Goal: Information Seeking & Learning: Learn about a topic

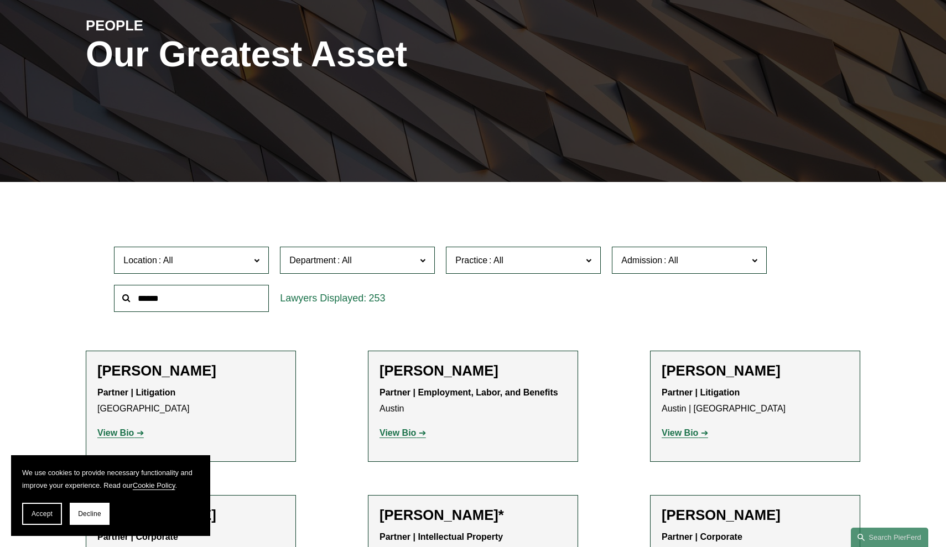
scroll to position [141, 0]
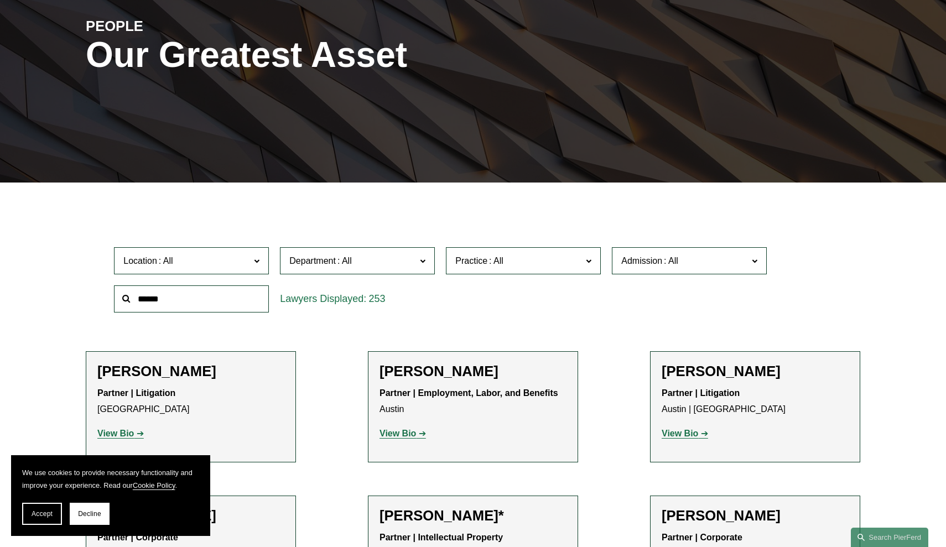
click at [490, 263] on span at bounding box center [496, 260] width 18 height 9
click at [0, 0] on link "Entertainment" at bounding box center [0, 0] width 0 height 0
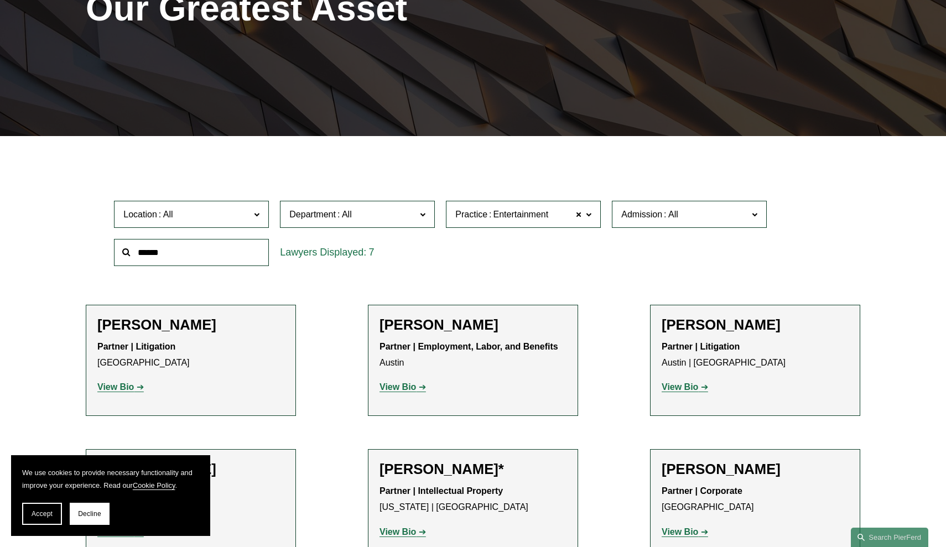
scroll to position [211, 0]
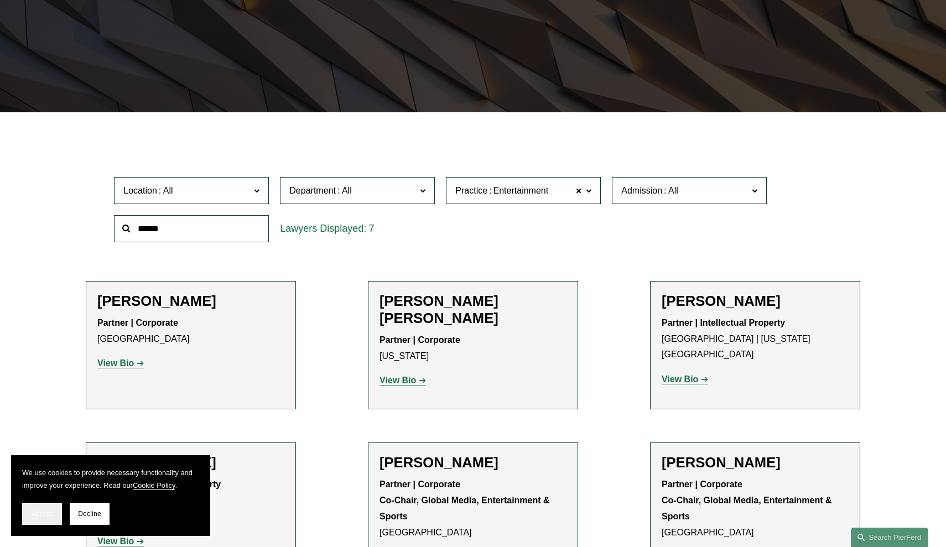
click at [42, 518] on button "Accept" at bounding box center [42, 514] width 40 height 22
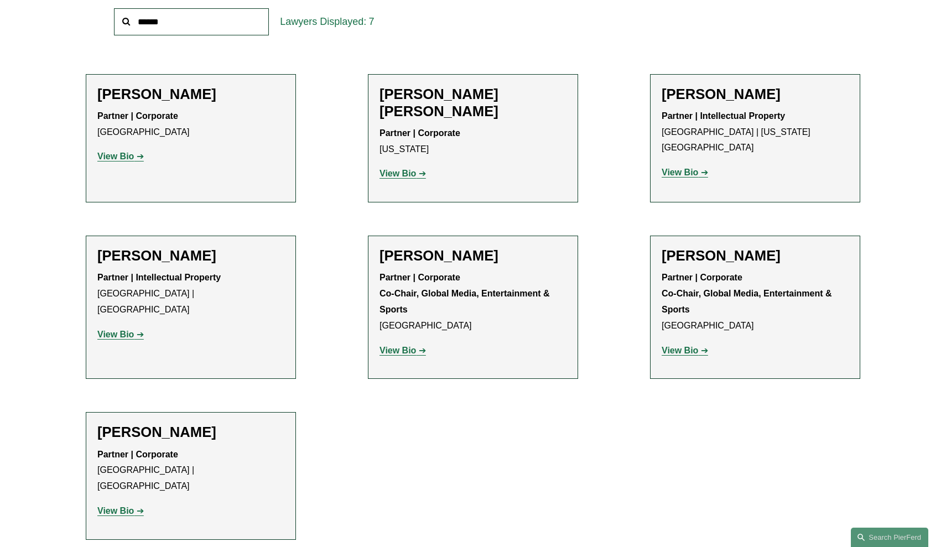
scroll to position [388, 0]
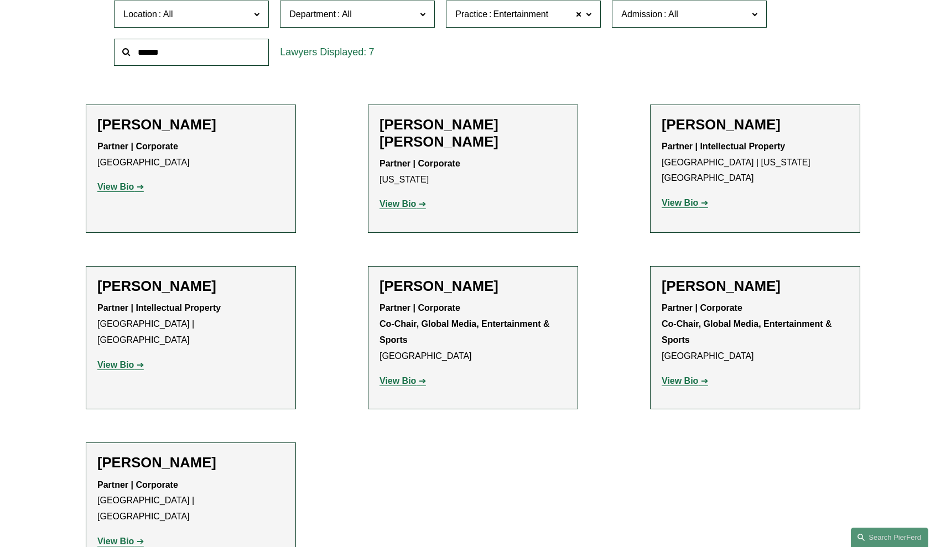
click at [690, 198] on strong "View Bio" at bounding box center [680, 202] width 37 height 9
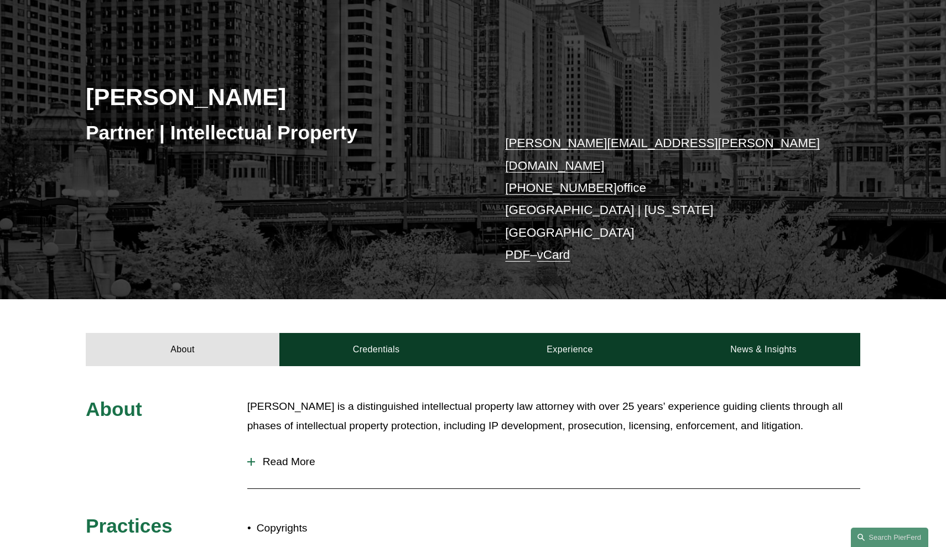
scroll to position [112, 0]
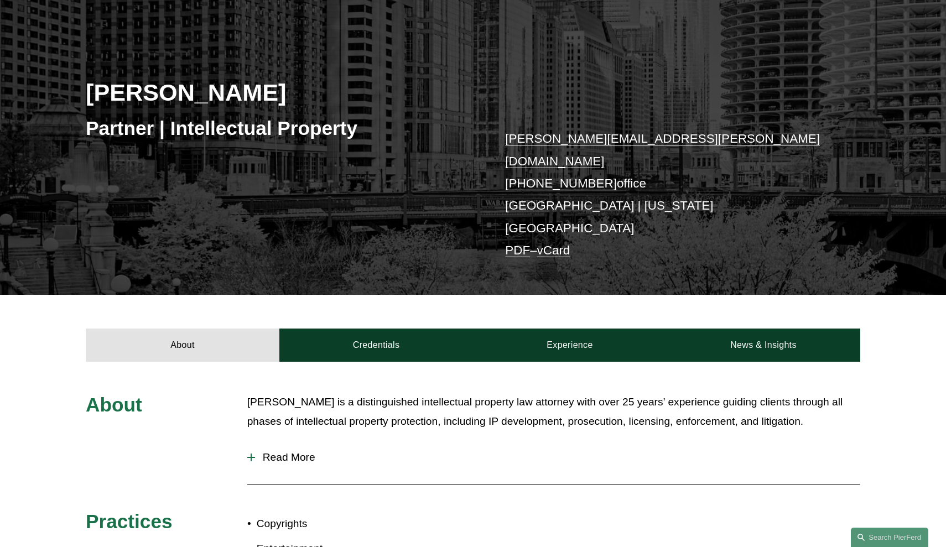
click at [244, 428] on div "About Eric Kohli is a distinguished intellectual property law attorney with ove…" at bounding box center [473, 543] width 946 height 300
click at [250, 454] on div at bounding box center [251, 458] width 8 height 8
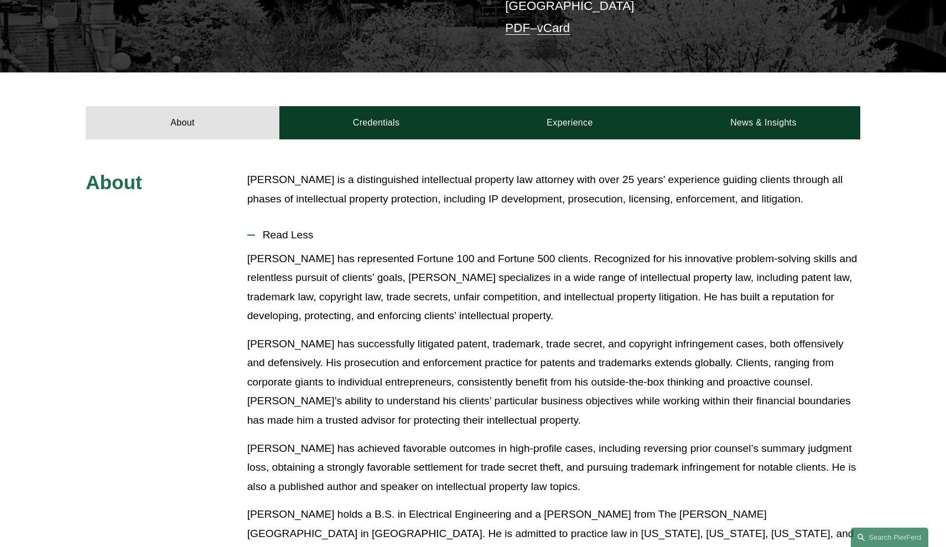
scroll to position [243, 0]
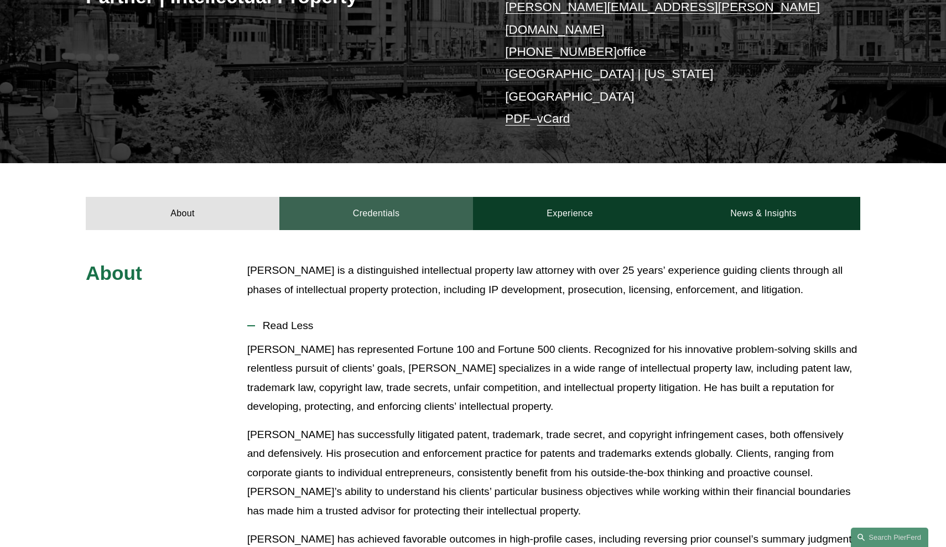
click at [377, 197] on link "Credentials" at bounding box center [376, 213] width 194 height 33
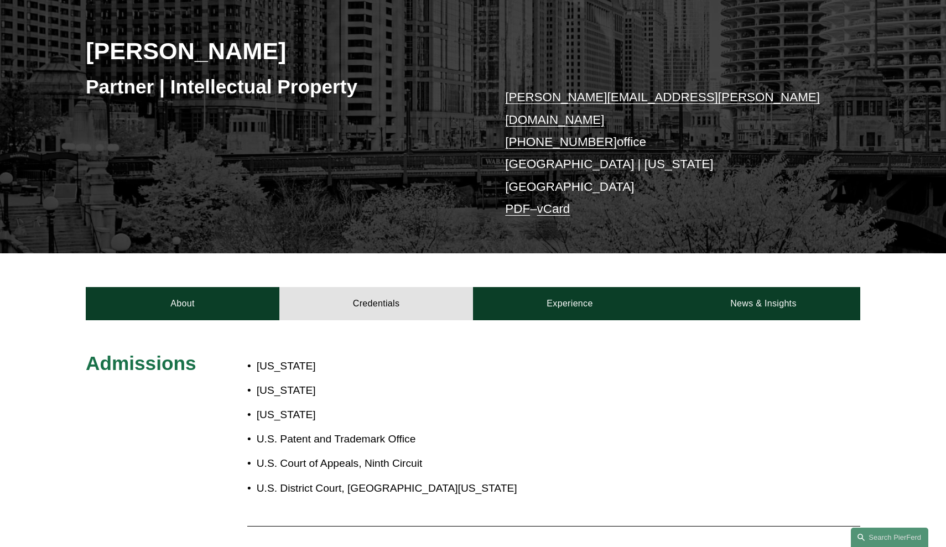
scroll to position [116, 0]
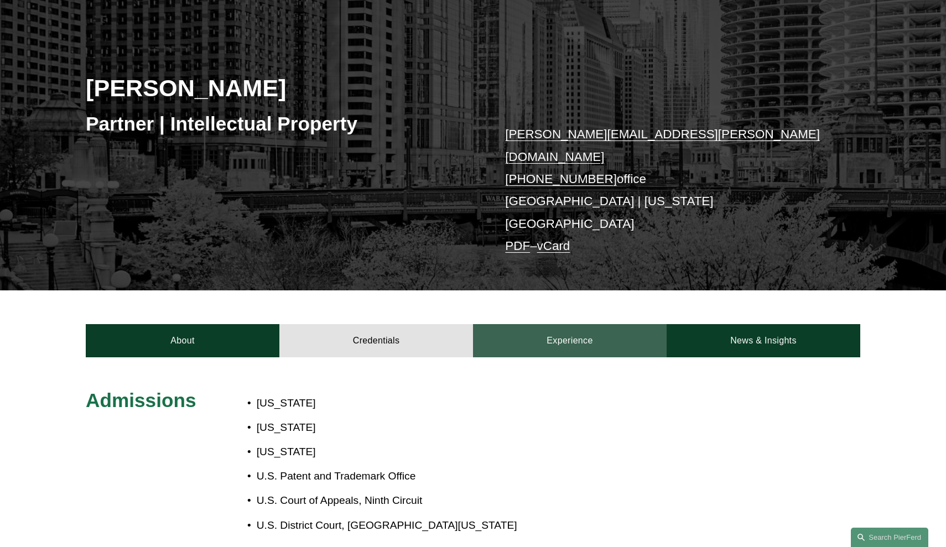
click at [569, 324] on link "Experience" at bounding box center [570, 340] width 194 height 33
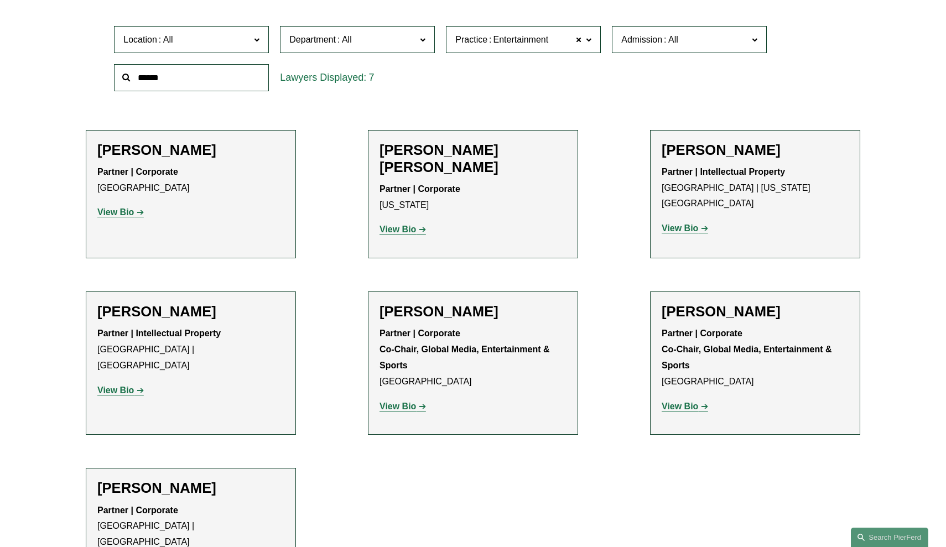
scroll to position [361, 0]
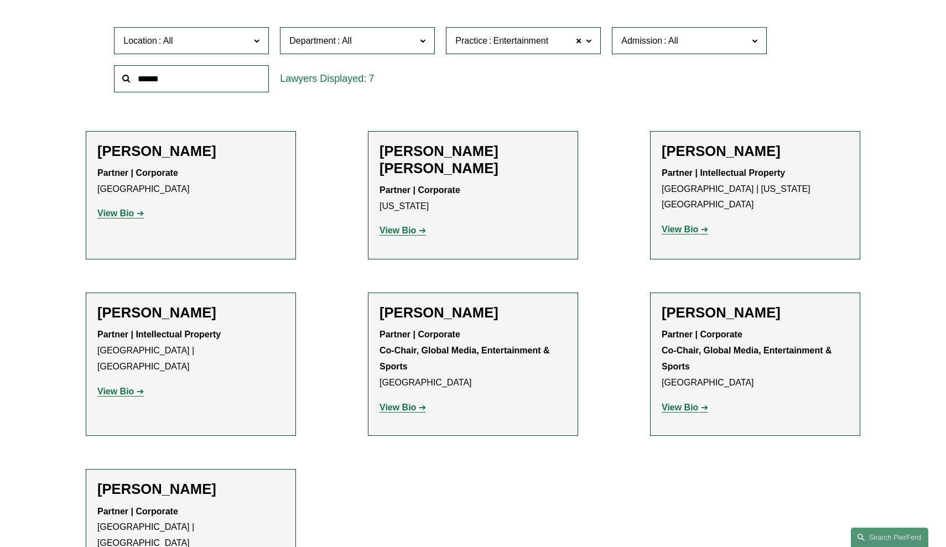
click at [406, 403] on strong "View Bio" at bounding box center [398, 407] width 37 height 9
click at [693, 403] on strong "View Bio" at bounding box center [680, 407] width 37 height 9
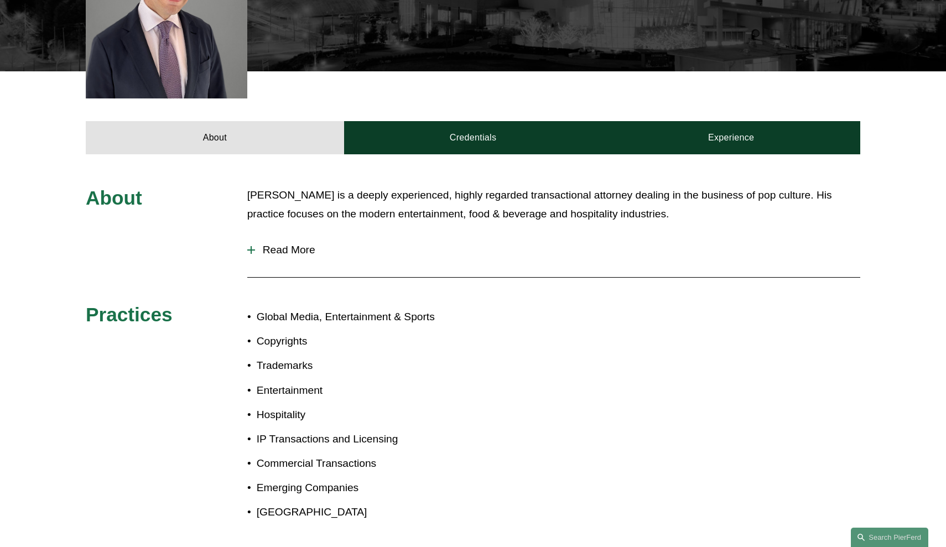
scroll to position [475, 0]
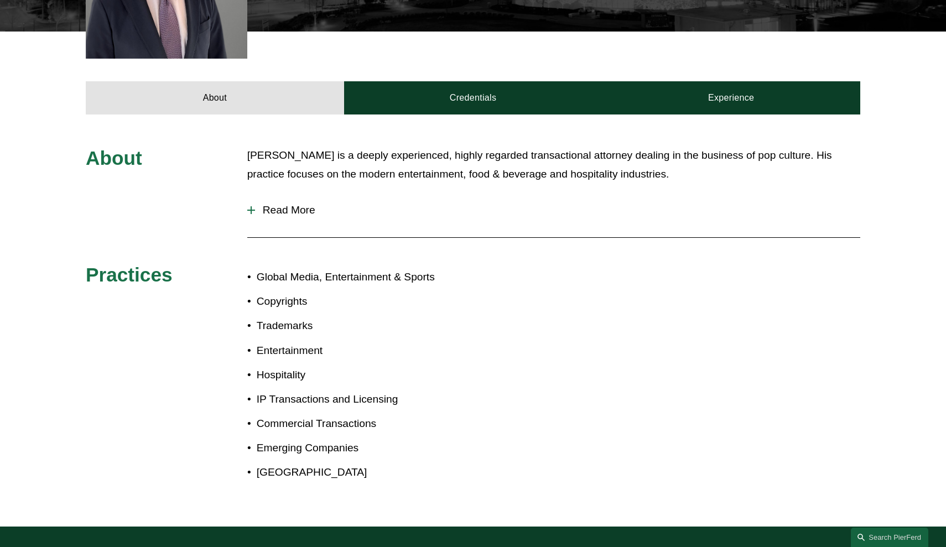
click at [271, 196] on button "Read More" at bounding box center [553, 210] width 613 height 29
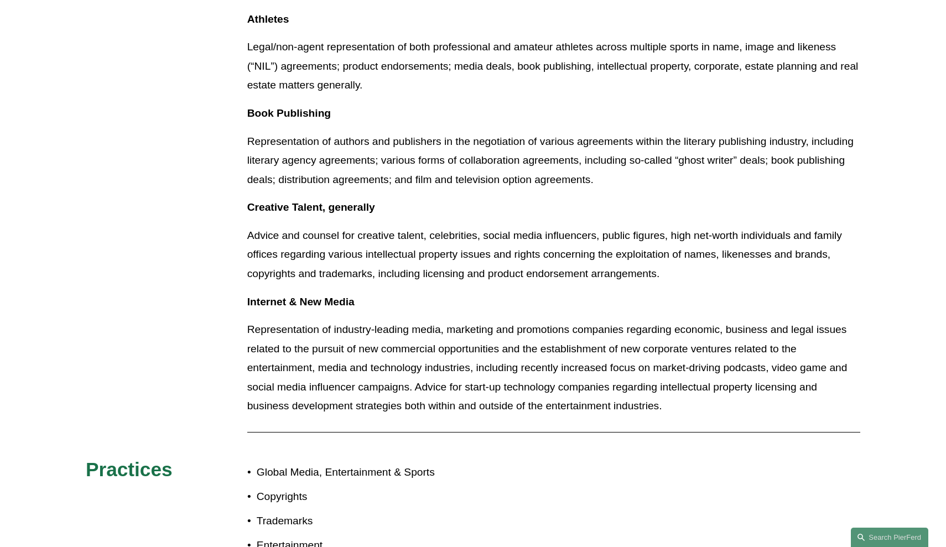
scroll to position [1433, 0]
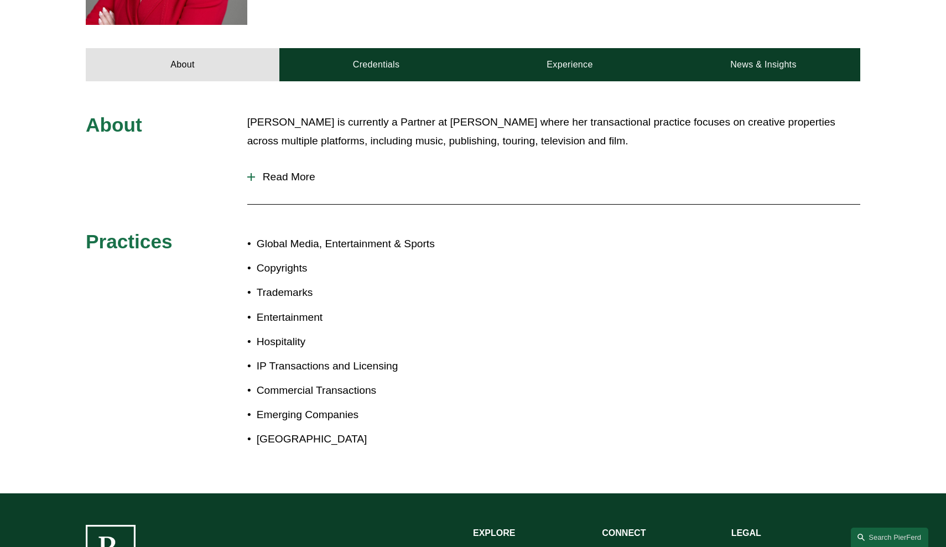
scroll to position [511, 0]
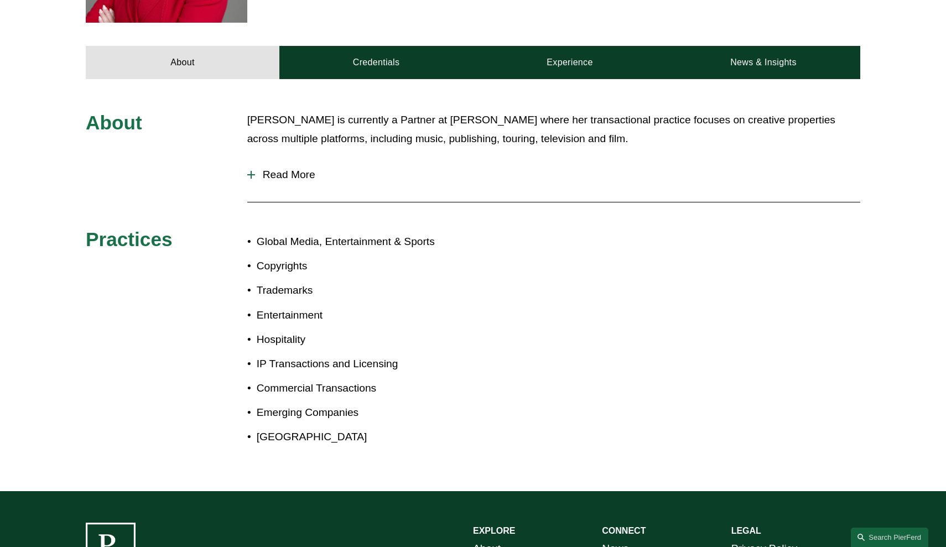
click at [263, 169] on span "Read More" at bounding box center [557, 175] width 605 height 12
